Goal: Task Accomplishment & Management: Complete application form

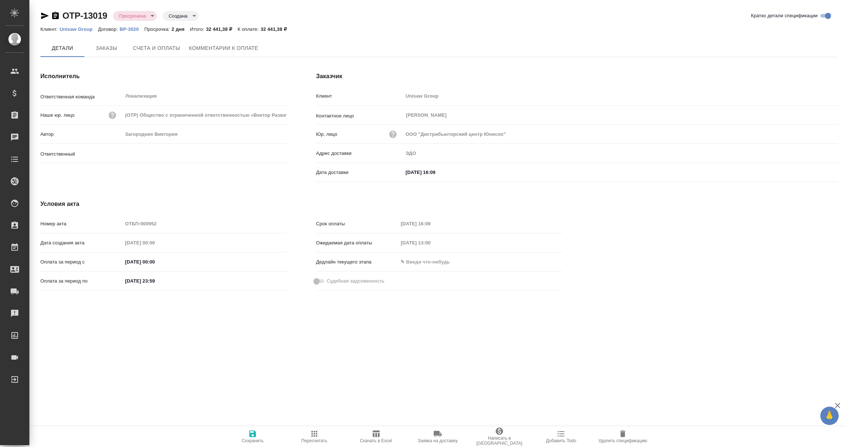
type input "Загородних Виктория"
click at [44, 15] on icon "button" at bounding box center [45, 15] width 8 height 7
click at [247, 48] on span "Комментарии к оплате" at bounding box center [223, 48] width 69 height 9
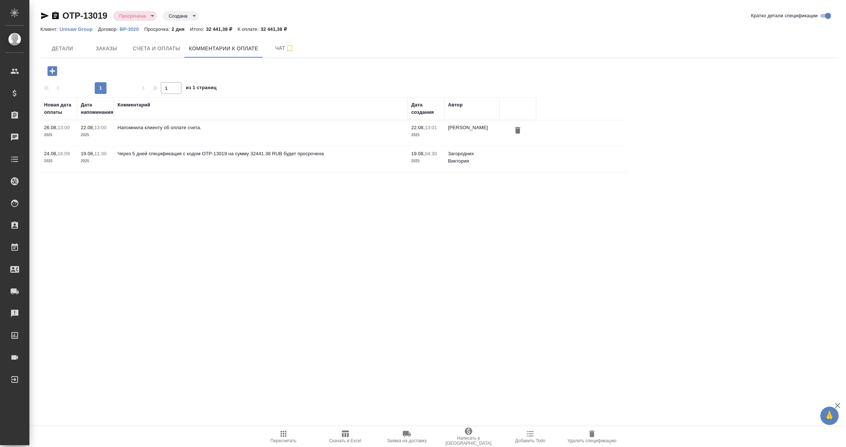
click at [50, 72] on icon "button" at bounding box center [52, 71] width 10 height 10
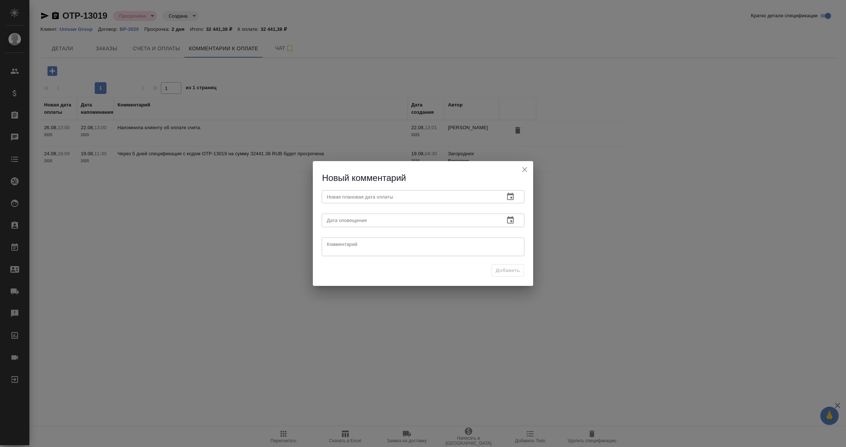
click at [509, 193] on icon "button" at bounding box center [510, 196] width 9 height 9
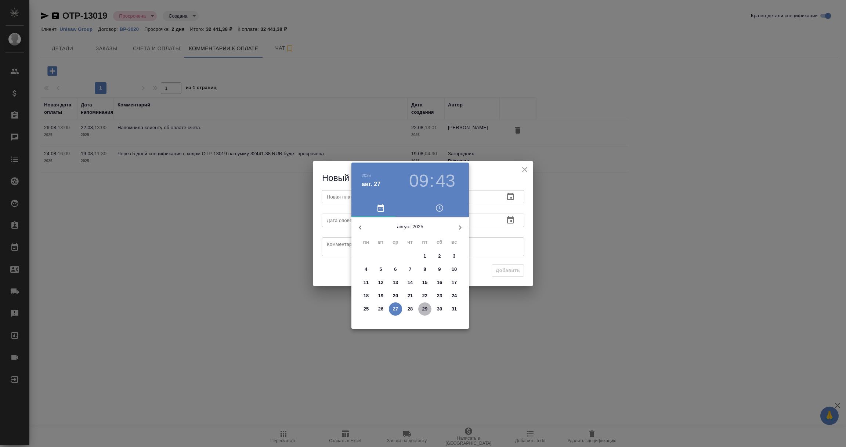
click at [424, 306] on p "29" at bounding box center [425, 308] width 6 height 7
type input "29.08.2025 09:43"
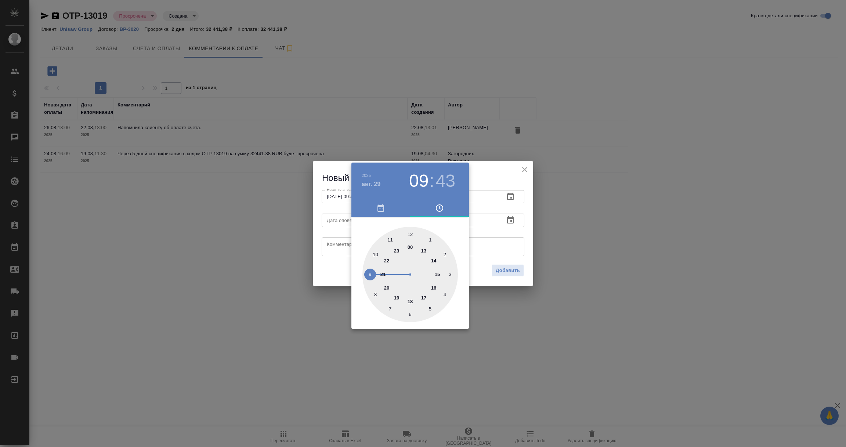
click at [515, 238] on div at bounding box center [423, 223] width 846 height 447
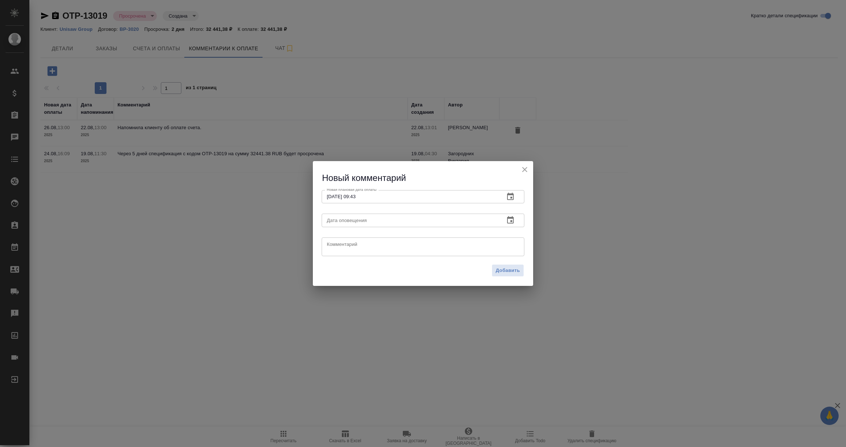
click at [506, 217] on icon "button" at bounding box center [510, 220] width 9 height 9
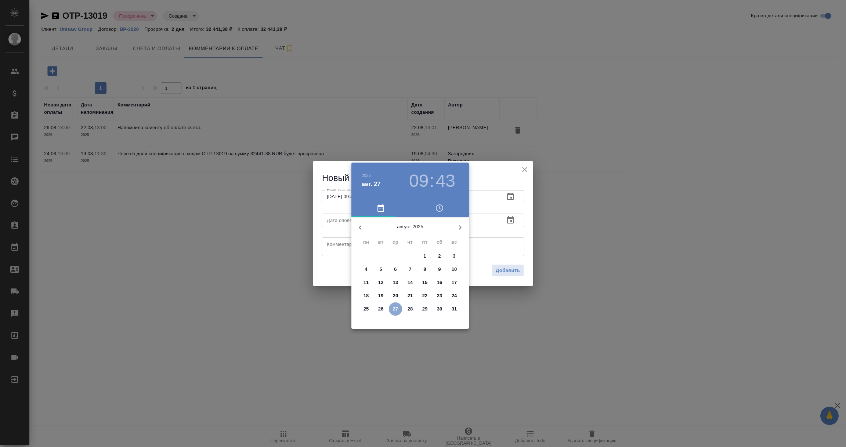
click at [393, 306] on p "27" at bounding box center [396, 308] width 6 height 7
type input "27.08.2025 09:43"
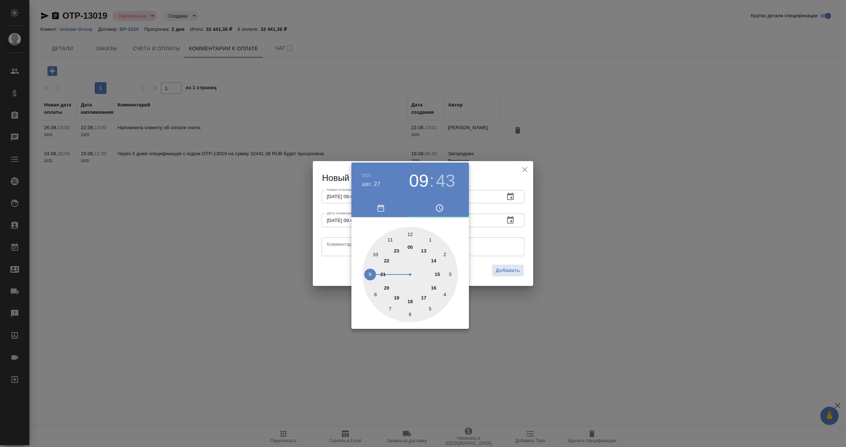
click at [328, 239] on div at bounding box center [423, 223] width 846 height 447
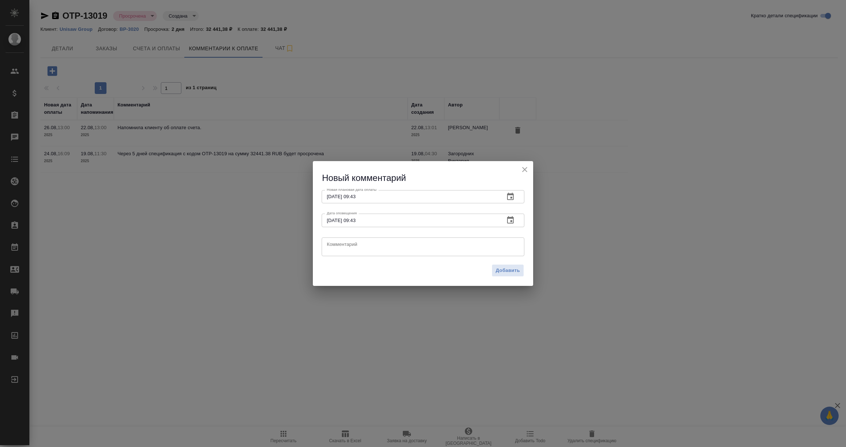
click at [332, 243] on textarea at bounding box center [423, 246] width 192 height 11
type textarea "КМ напоминает клиенту об оплате."
click at [508, 269] on span "Добавить" at bounding box center [507, 270] width 24 height 8
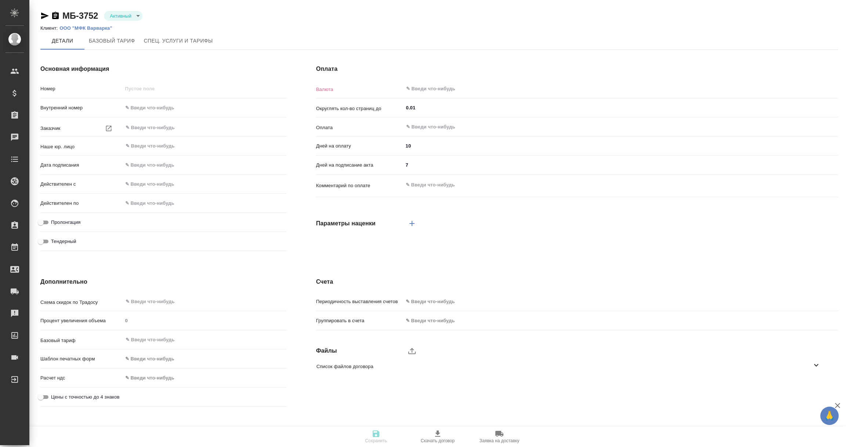
type input "МБ-3752"
type input "ООО "МФК""
type input "(МБ) ООО "Монблан""
type input "14.01.2025 09:00"
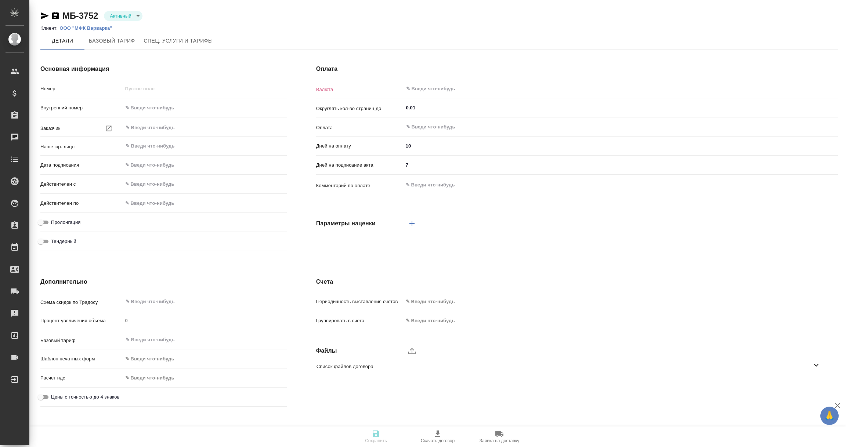
checkbox input "true"
type input "RUB"
type input "С даты подписания акта"
type input "russian2"
type input "basic"
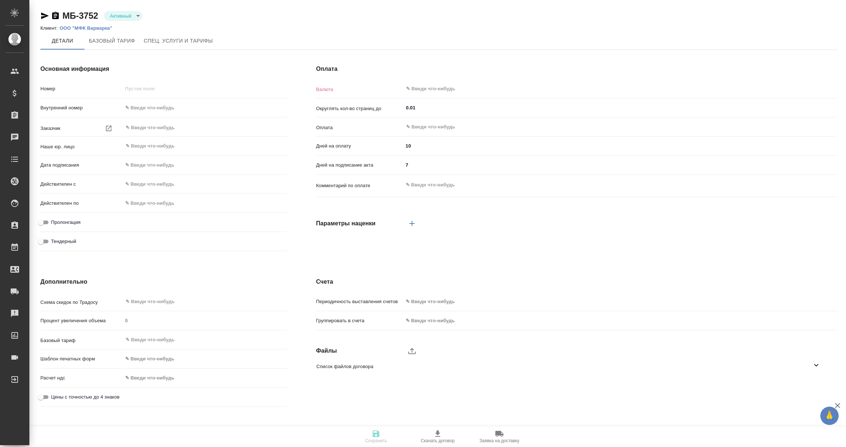
type input "manual"
type input "client"
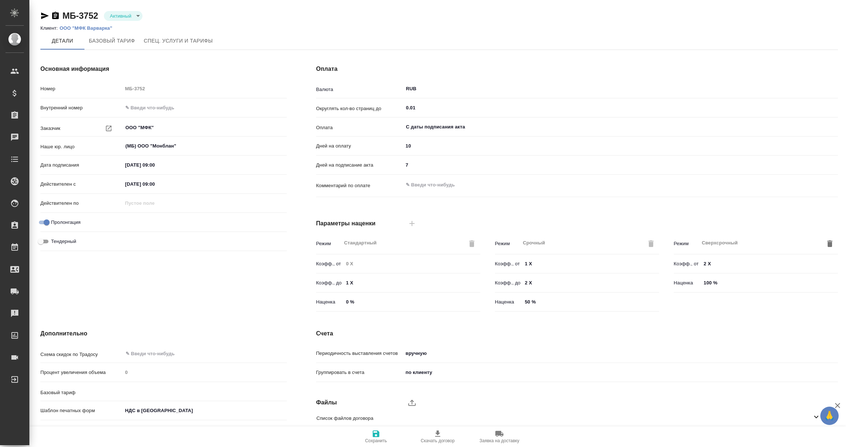
type input "Базовый ТП 2025"
